Goal: Navigation & Orientation: Find specific page/section

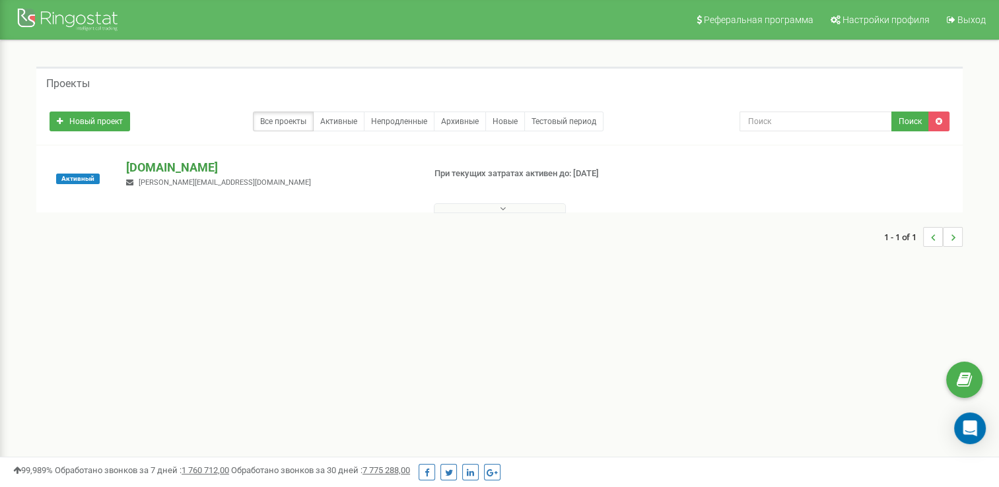
click at [160, 163] on p "[DOMAIN_NAME]" at bounding box center [269, 167] width 287 height 17
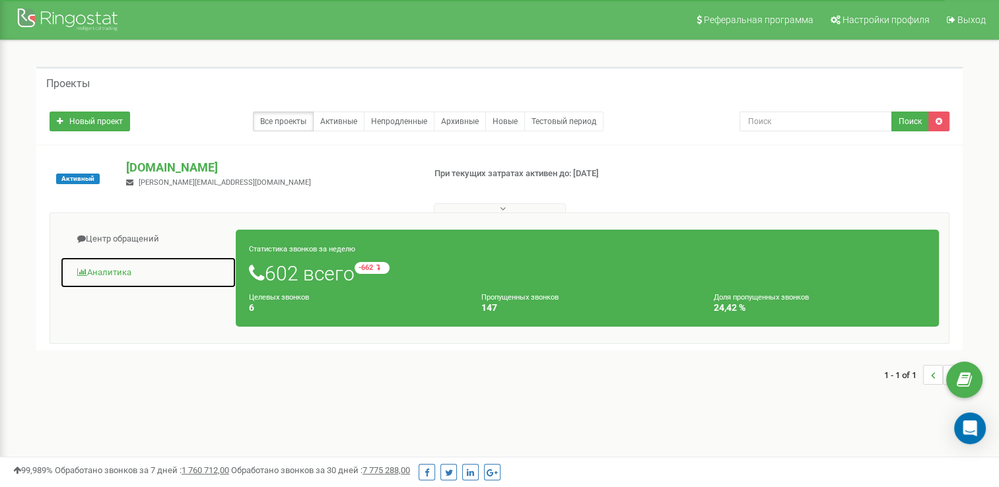
click at [116, 271] on link "Аналитика" at bounding box center [148, 273] width 176 height 32
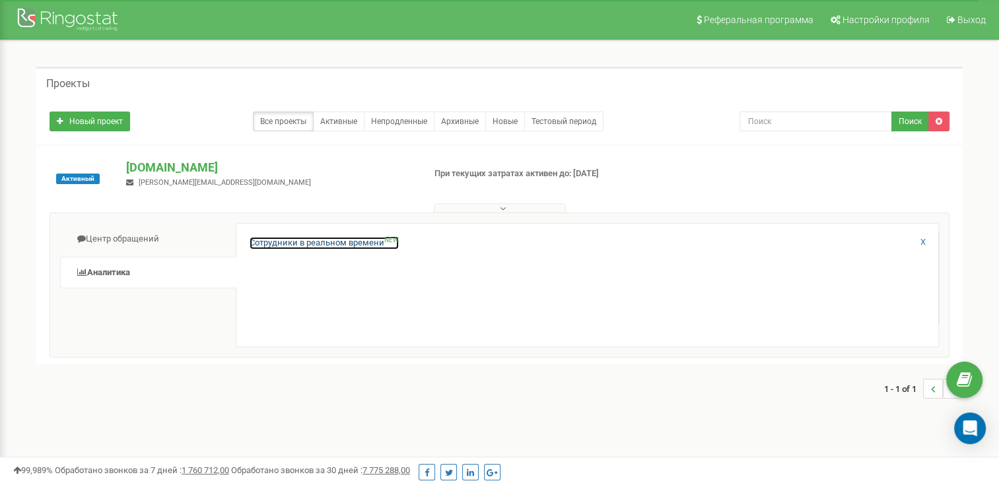
click at [311, 242] on link "Сотрудники в реальном времени NEW" at bounding box center [324, 243] width 149 height 13
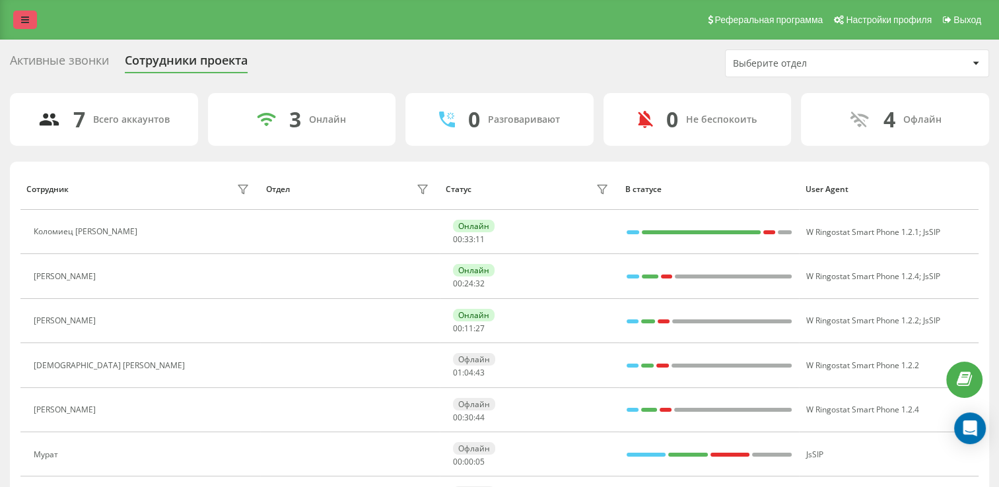
click at [25, 24] on icon at bounding box center [25, 19] width 8 height 9
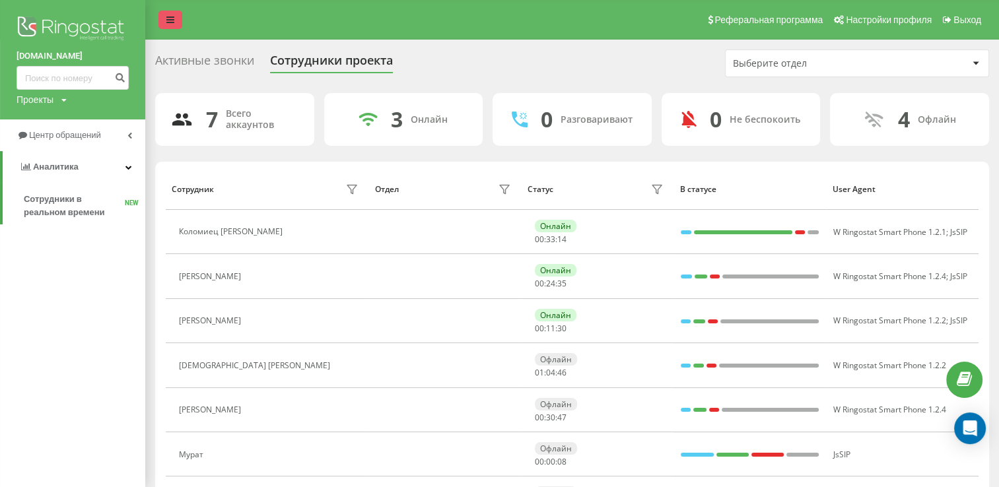
click at [170, 20] on icon at bounding box center [170, 19] width 8 height 9
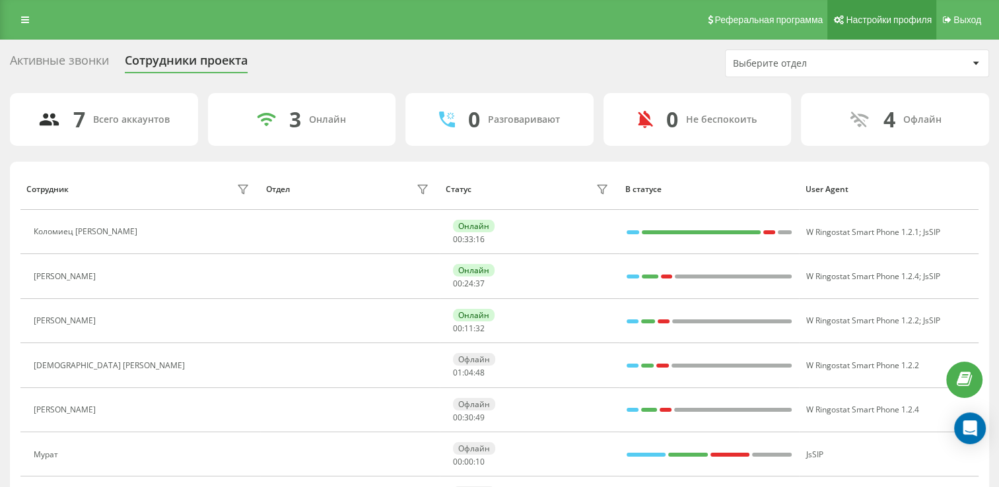
click at [903, 16] on span "Настройки профиля" at bounding box center [889, 20] width 86 height 11
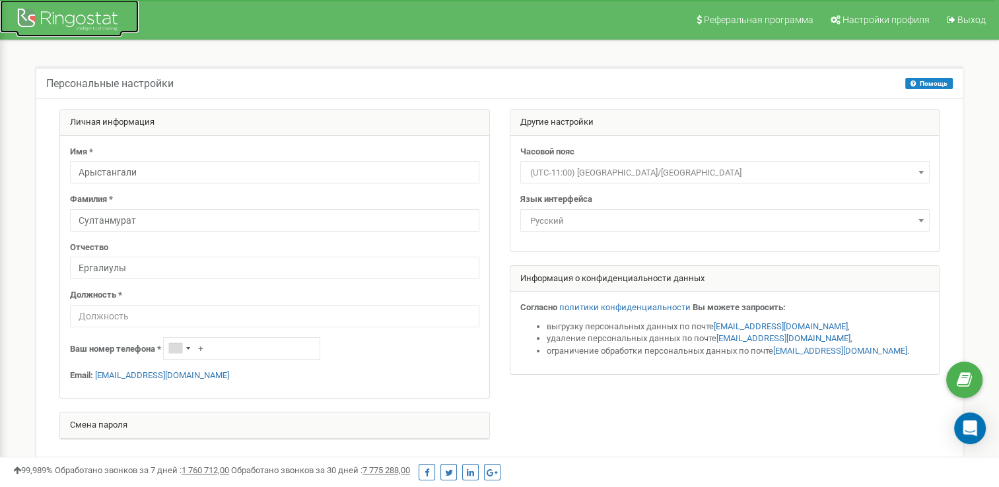
click at [77, 25] on div at bounding box center [70, 21] width 106 height 32
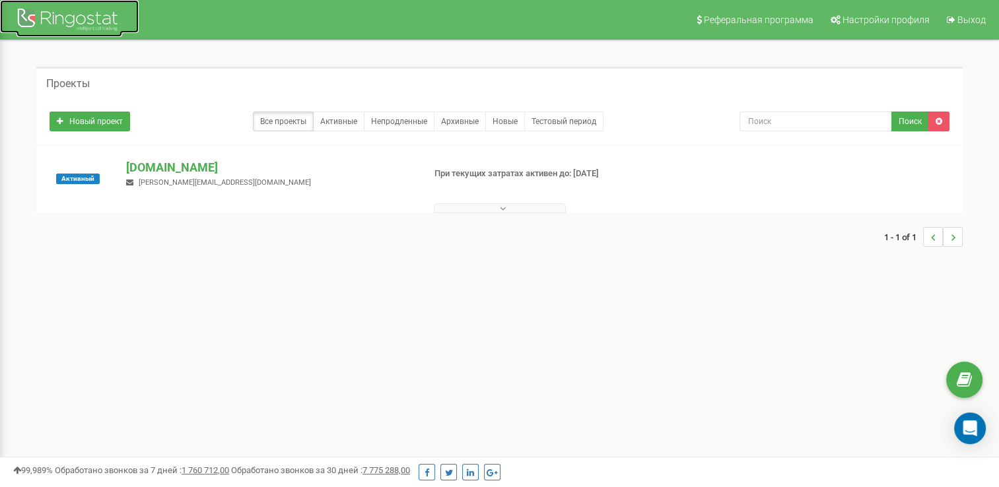
click at [90, 20] on div at bounding box center [70, 21] width 106 height 32
click at [512, 207] on button at bounding box center [500, 208] width 132 height 10
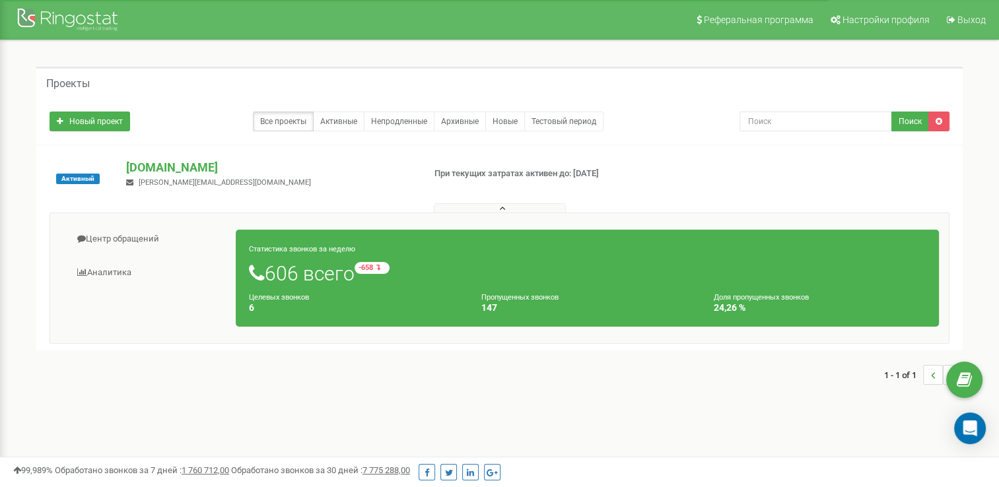
click at [508, 205] on button at bounding box center [500, 208] width 132 height 10
